Goal: Information Seeking & Learning: Learn about a topic

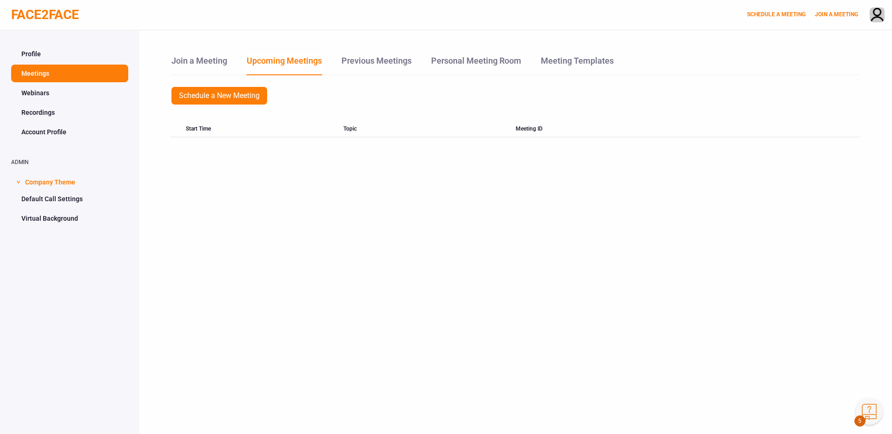
click at [47, 91] on link "Webinars" at bounding box center [69, 93] width 117 height 18
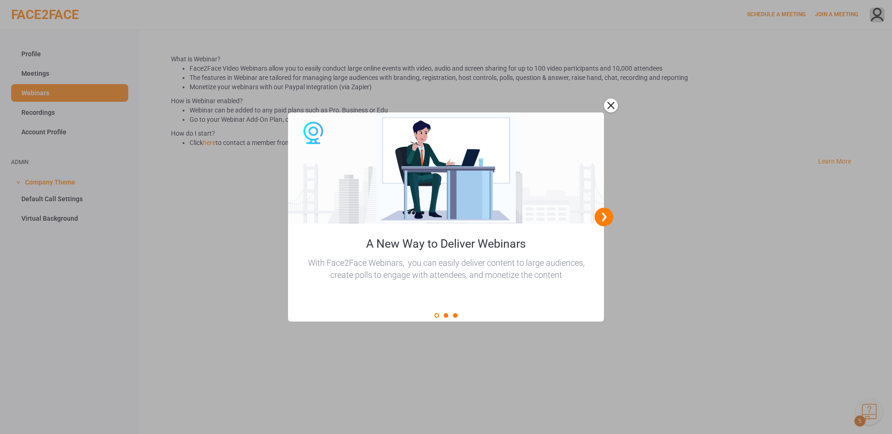
click at [31, 111] on div at bounding box center [446, 217] width 892 height 434
click at [613, 103] on div "close" at bounding box center [611, 105] width 14 height 14
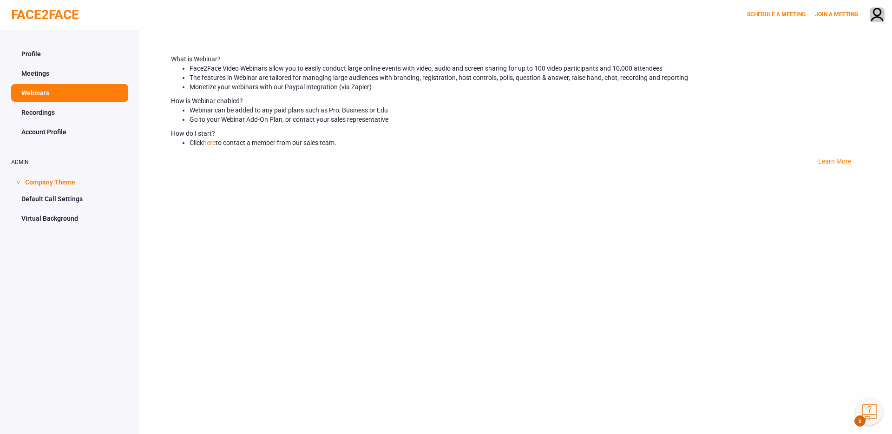
click at [45, 109] on link "Recordings" at bounding box center [69, 113] width 117 height 18
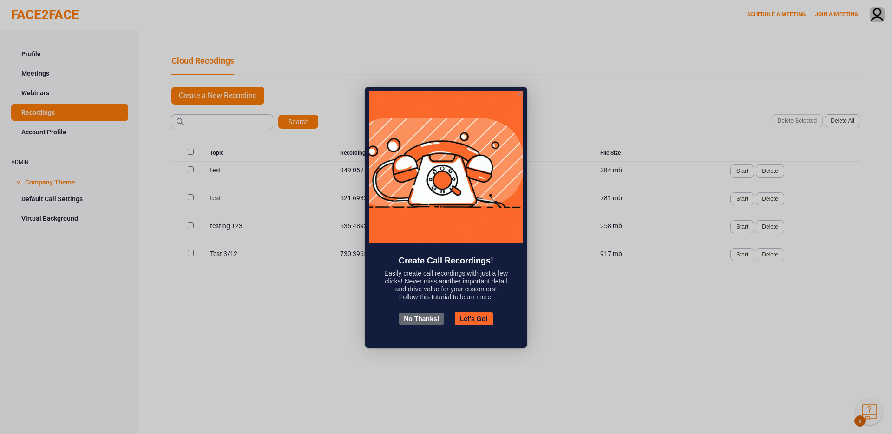
click at [416, 318] on button "No Thanks!" at bounding box center [421, 319] width 45 height 12
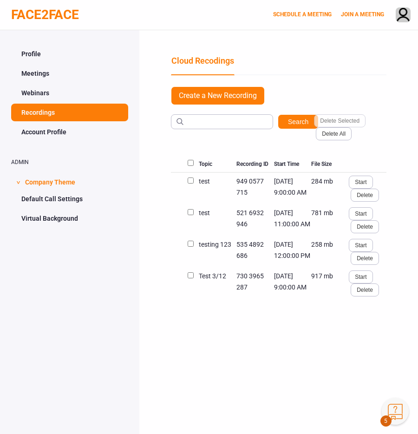
click at [190, 180] on input "checkbox" at bounding box center [191, 180] width 6 height 6
checkbox input "true"
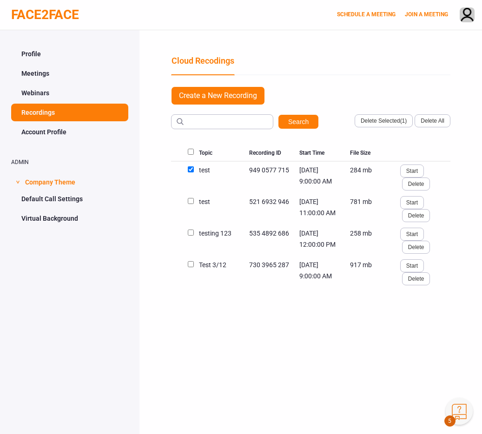
click at [189, 172] on input "checkbox" at bounding box center [191, 169] width 6 height 6
checkbox input "true"
